Goal: Transaction & Acquisition: Purchase product/service

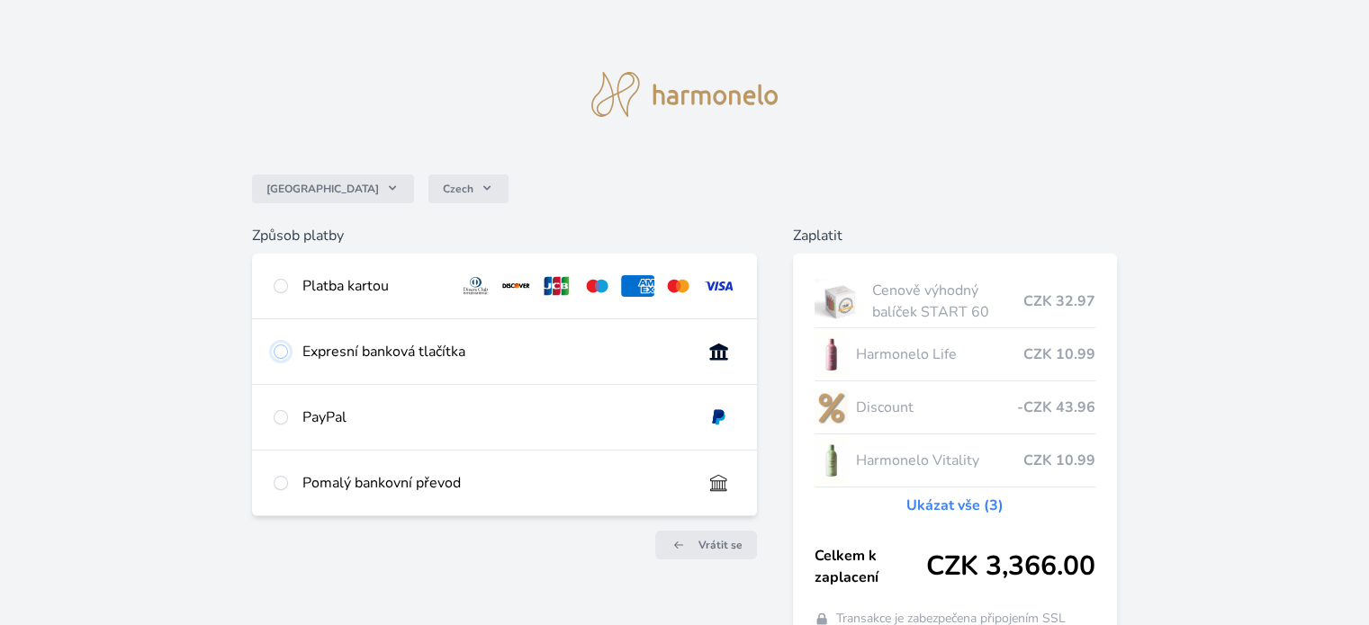
click at [279, 355] on input "radio" at bounding box center [281, 352] width 14 height 14
radio input "true"
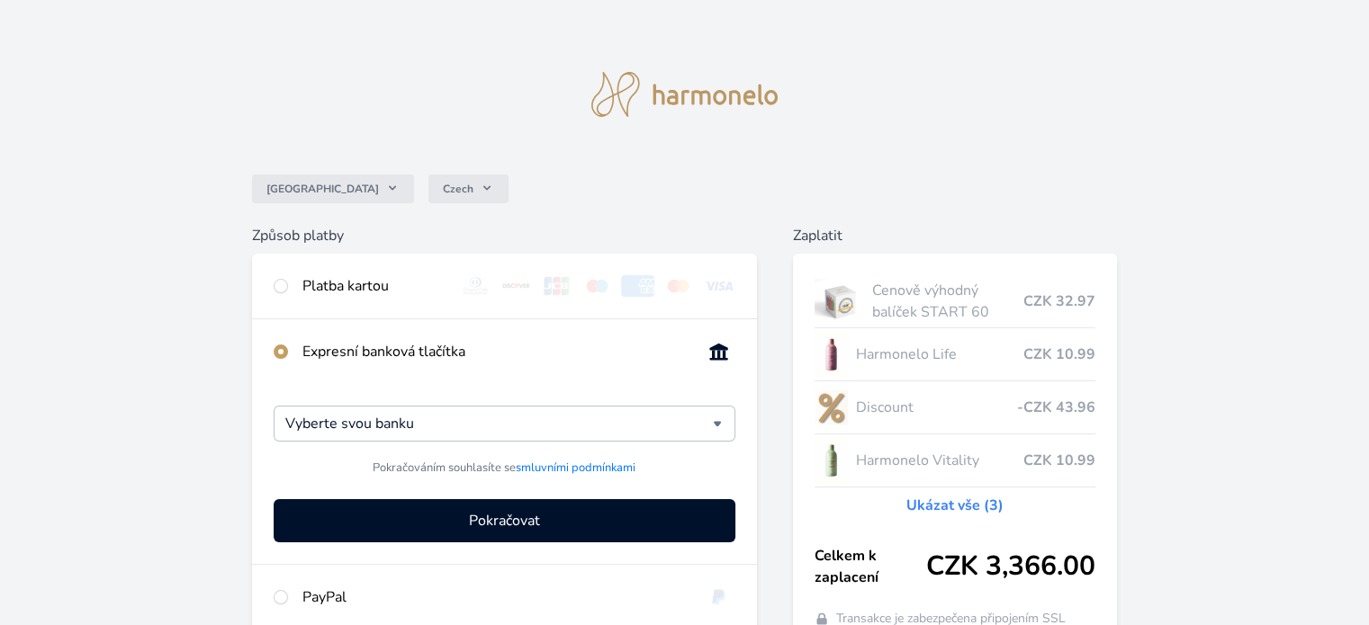
click at [590, 401] on div "Vyberte svou banku Česká spořitelna Komerční banka mTransfer Fio banka Moneta M…" at bounding box center [504, 474] width 504 height 180
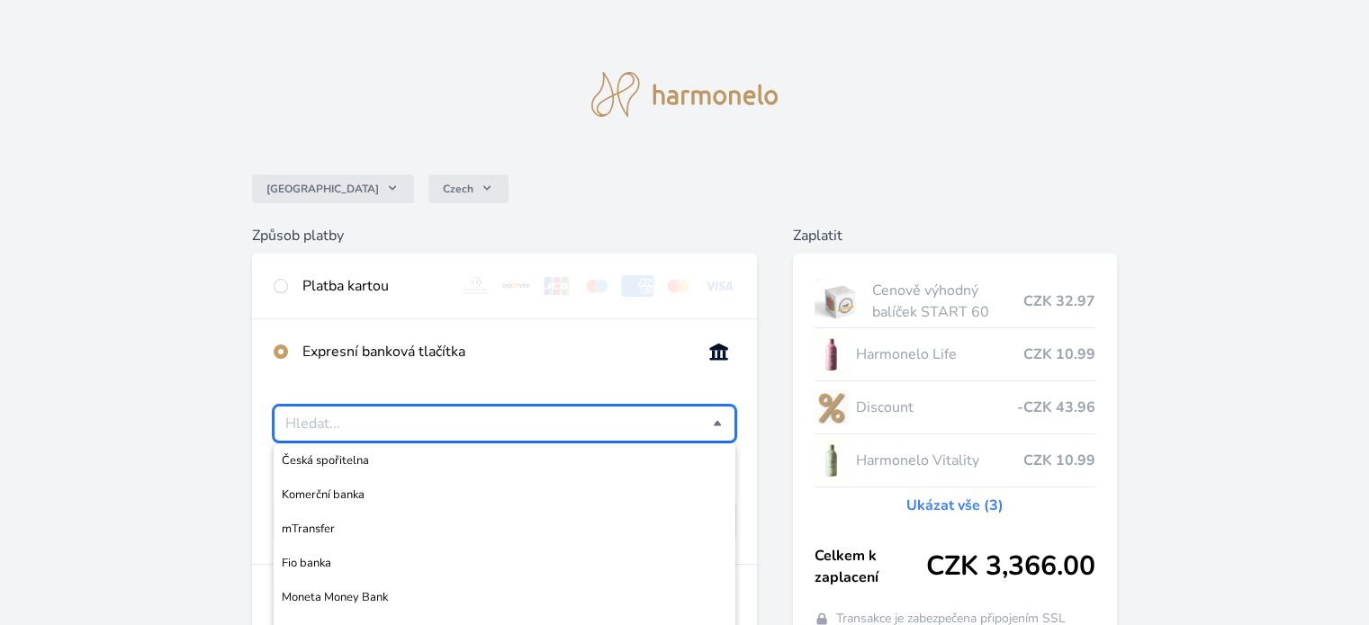
click at [585, 421] on input "Česká spořitelna Komerční banka mTransfer Fio banka Moneta Money Bank Raiffeise…" at bounding box center [498, 424] width 427 height 22
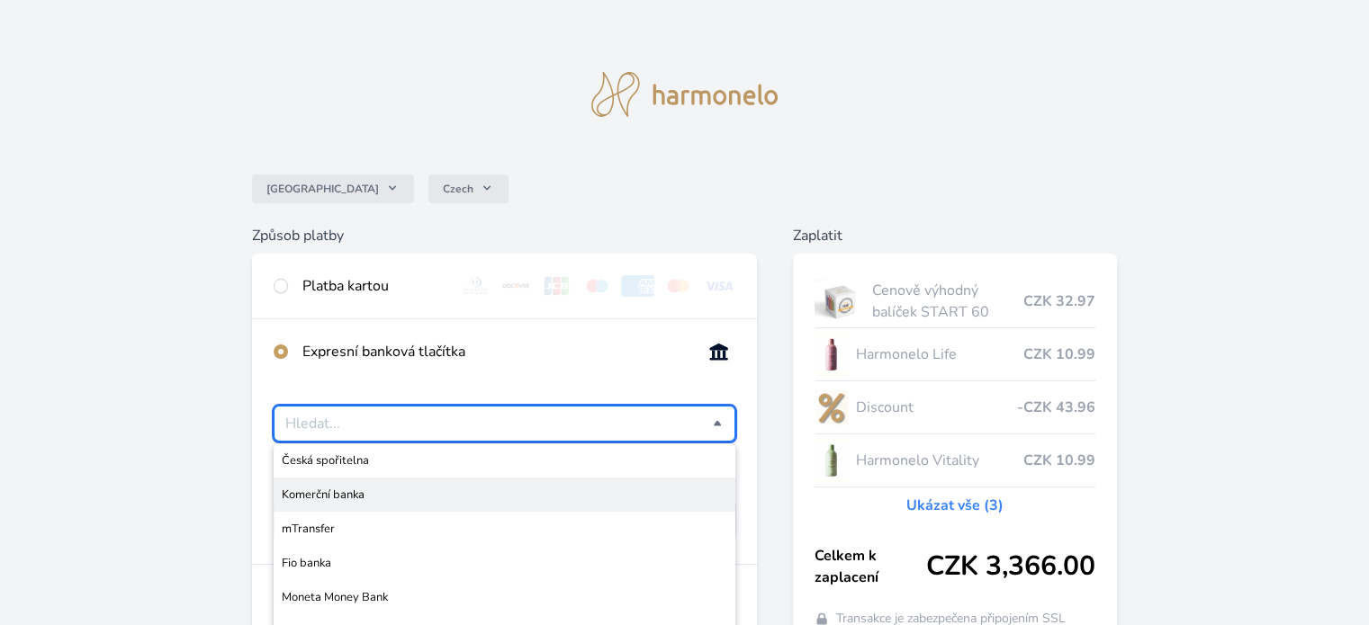
click at [403, 497] on span "Komerční banka" at bounding box center [504, 495] width 445 height 18
type input "Komerční banka"
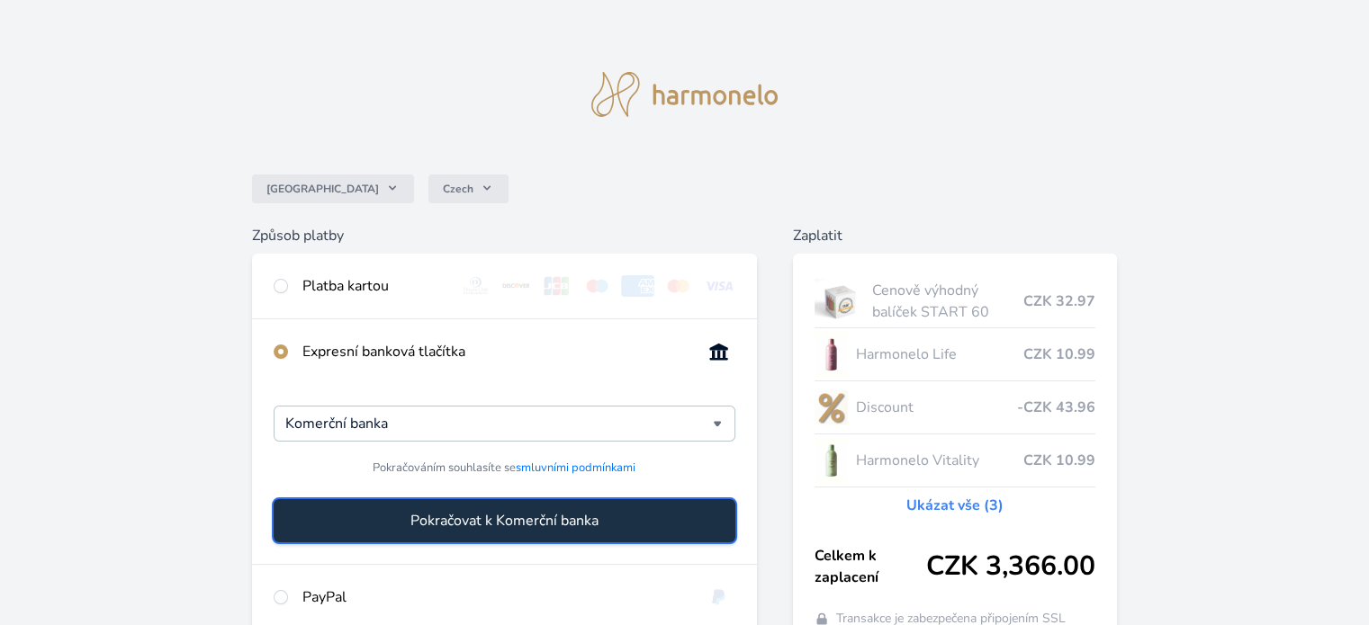
click at [463, 523] on span "Pokračovat k Komerční banka" at bounding box center [504, 521] width 188 height 22
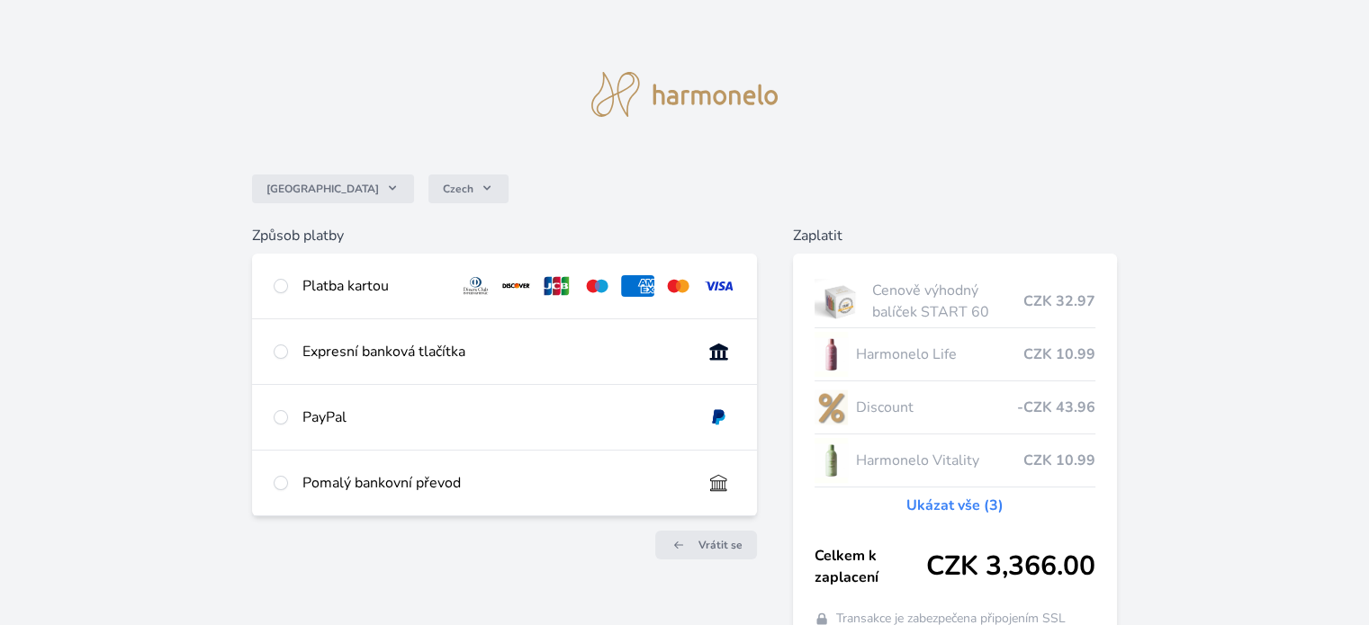
click at [715, 103] on img at bounding box center [684, 94] width 187 height 45
